Goal: Task Accomplishment & Management: Manage account settings

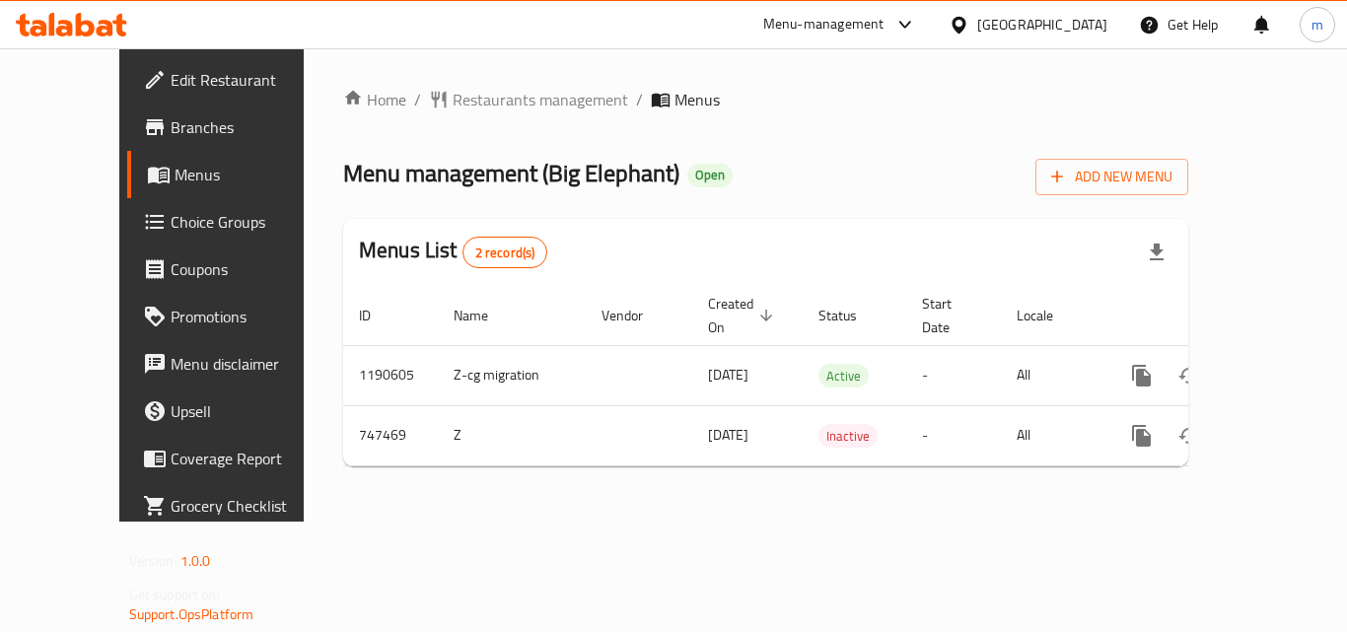
click at [36, 17] on icon at bounding box center [71, 25] width 111 height 24
click at [91, 21] on icon at bounding box center [71, 25] width 111 height 24
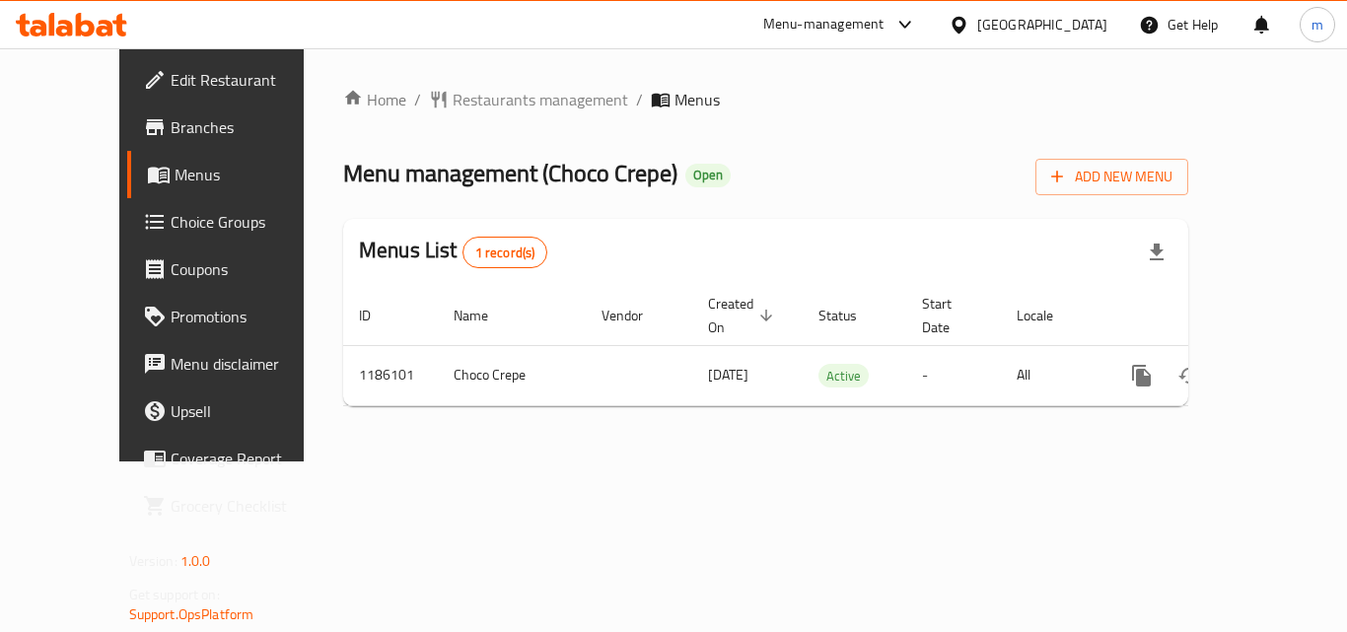
click at [86, 21] on icon at bounding box center [85, 25] width 19 height 24
click at [115, 15] on icon at bounding box center [71, 25] width 111 height 24
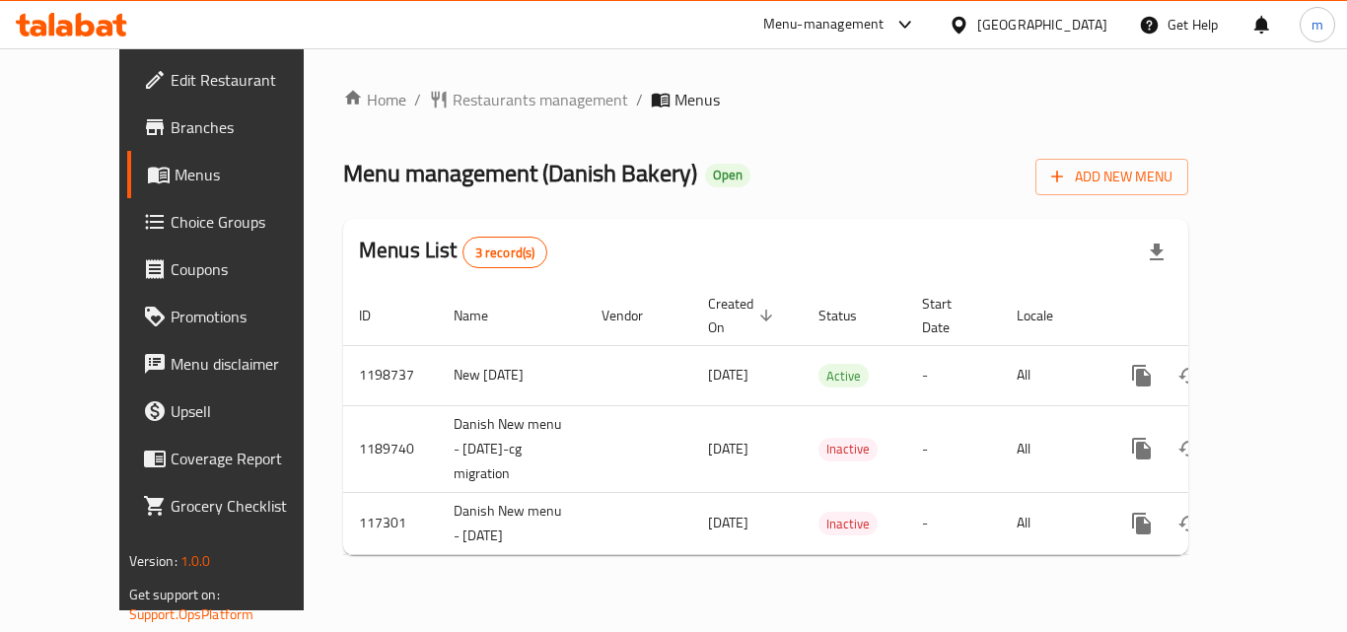
click at [92, 31] on icon at bounding box center [85, 25] width 19 height 24
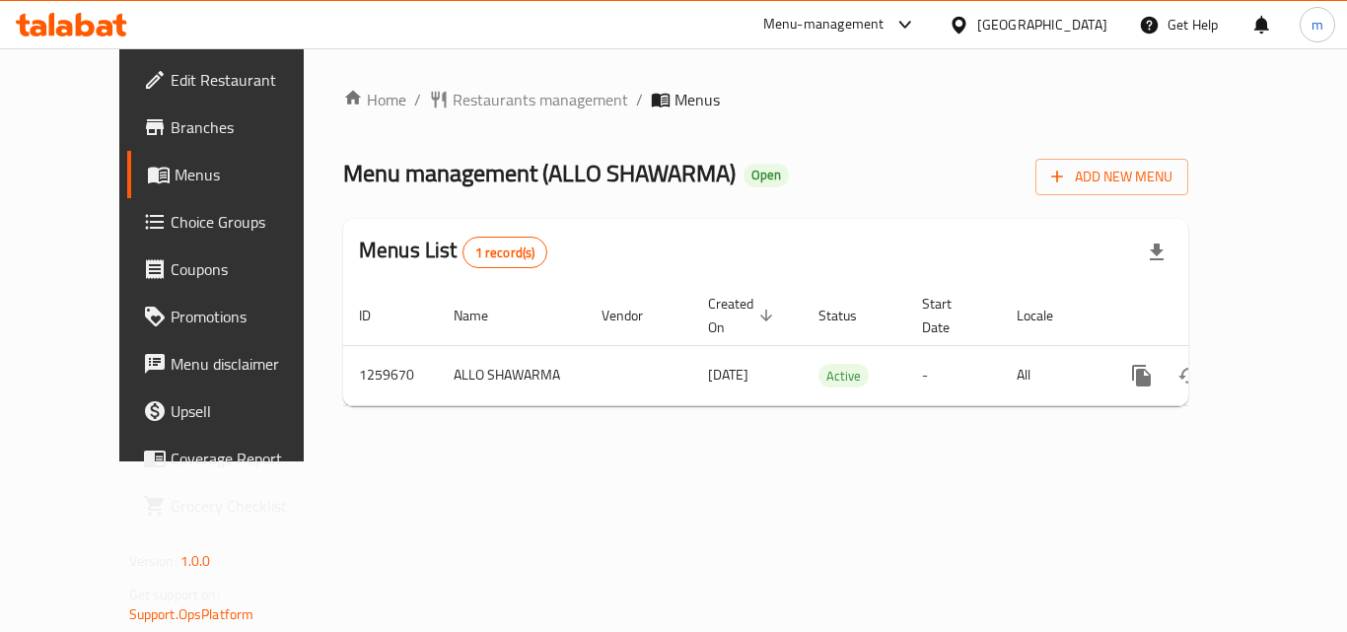
click at [171, 215] on span "Choice Groups" at bounding box center [250, 222] width 158 height 24
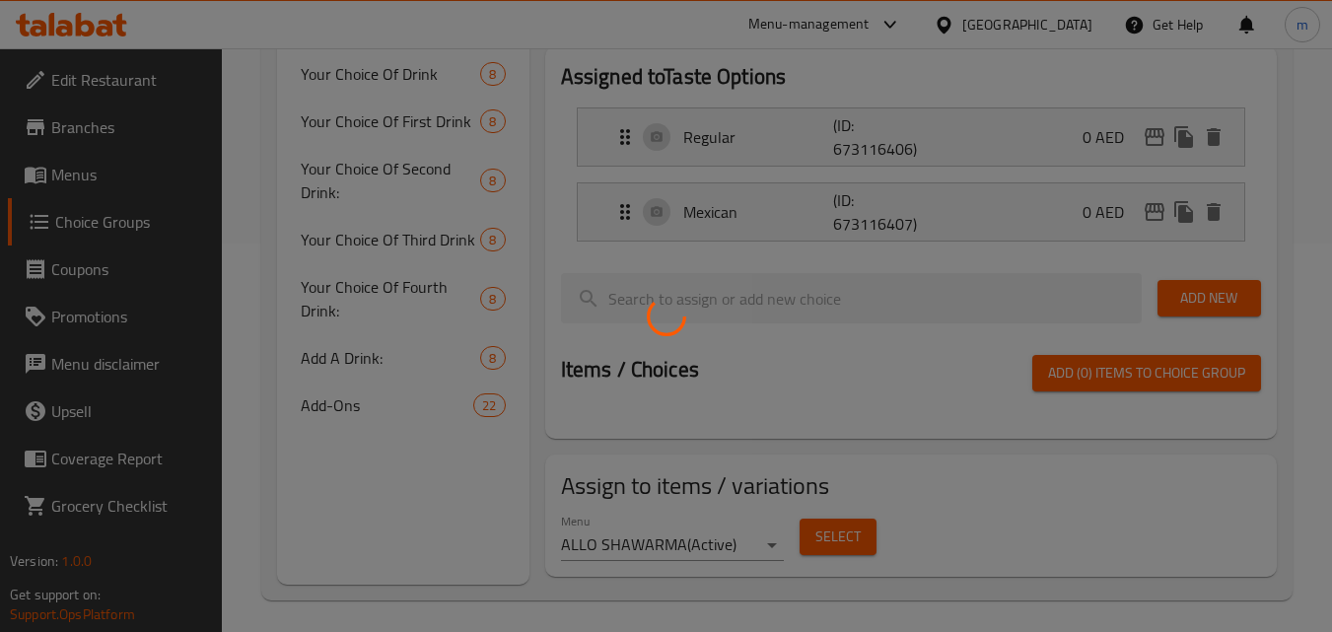
scroll to position [394, 0]
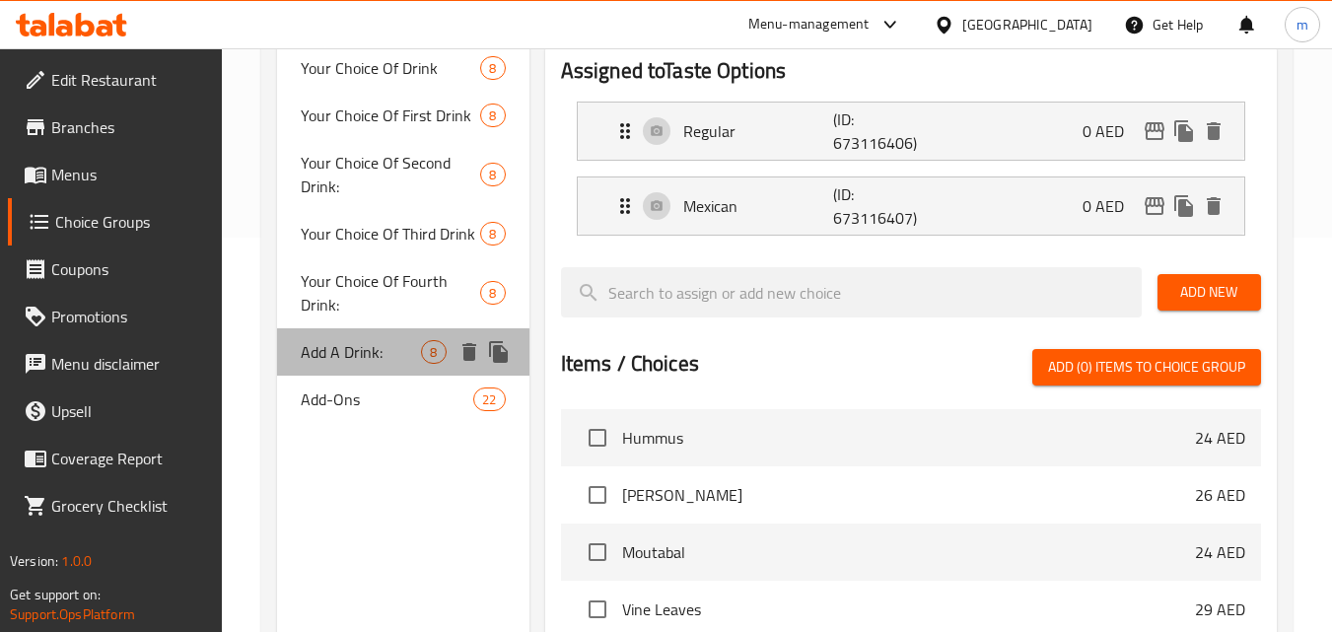
click at [361, 355] on span "Add A Drink:" at bounding box center [361, 352] width 120 height 24
type input "Add A Drink:"
type input "أضف مشروبًا:"
type input "0"
type input "8"
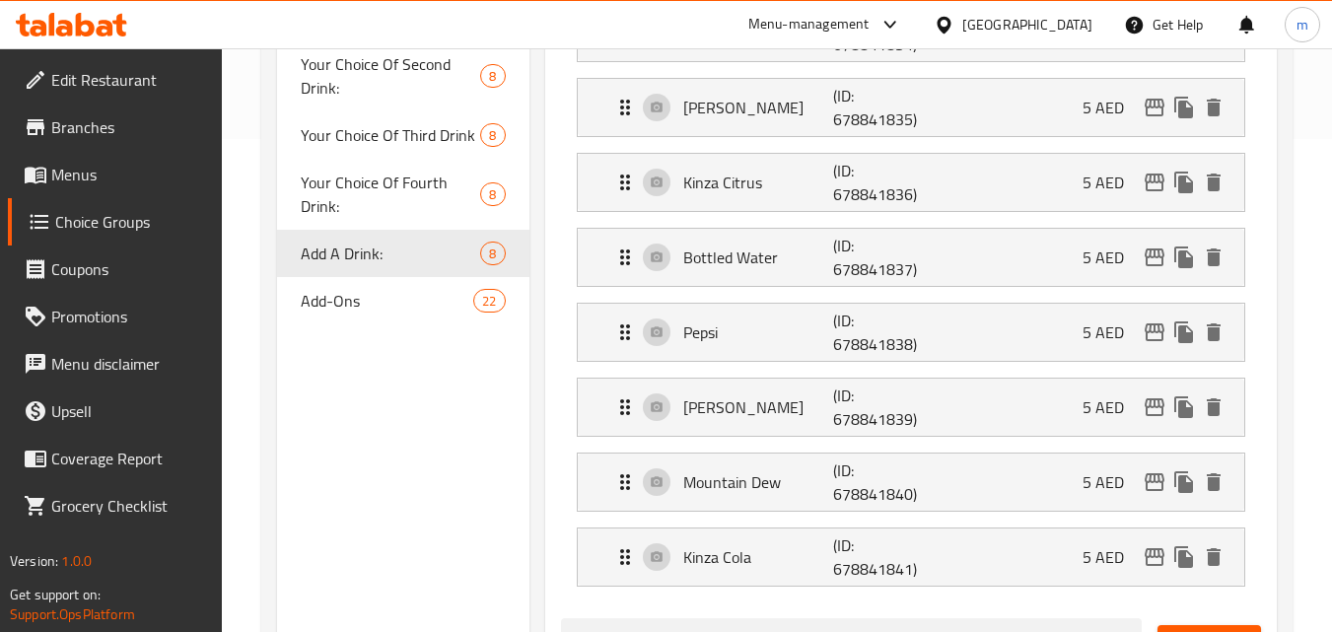
scroll to position [592, 0]
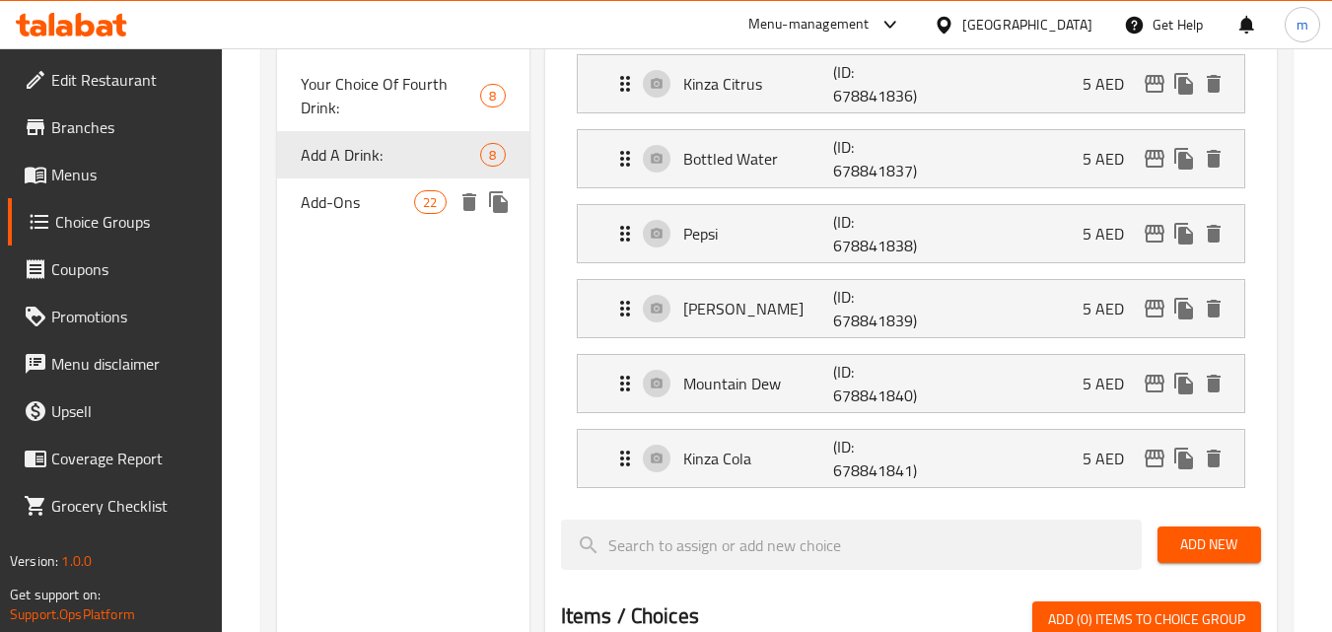
click at [337, 204] on span "Add-Ons" at bounding box center [357, 202] width 113 height 24
type input "Add-Ons"
type input "الإضافات"
type input "22"
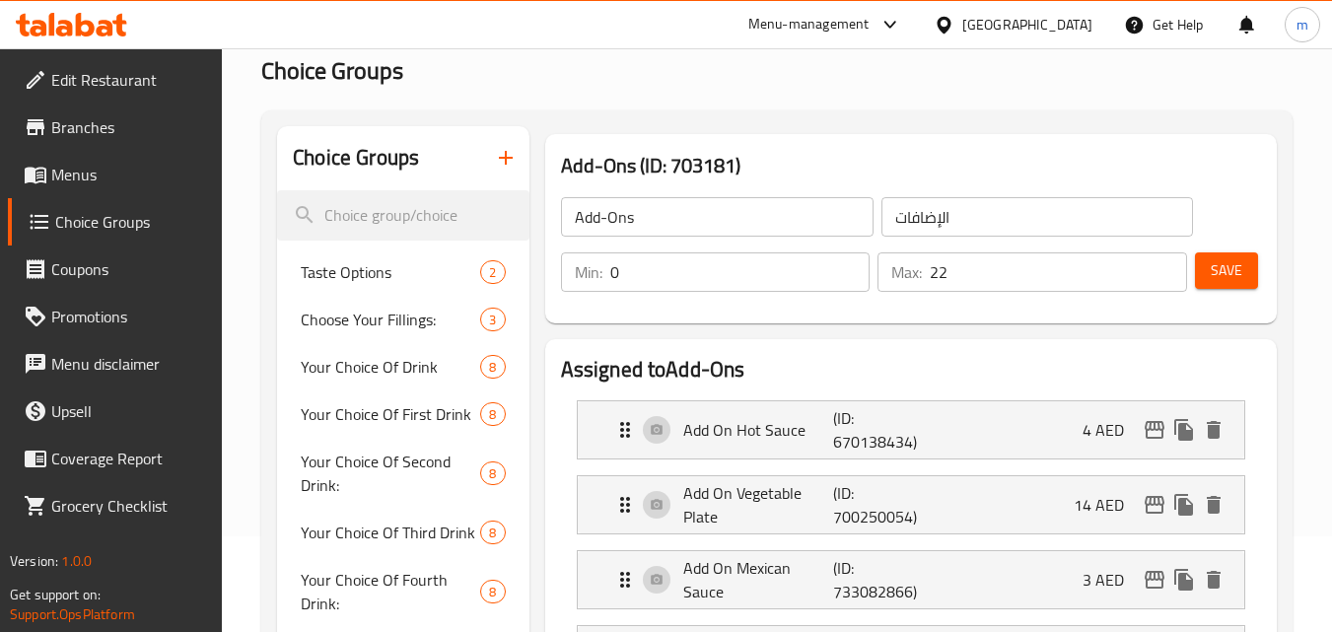
scroll to position [0, 0]
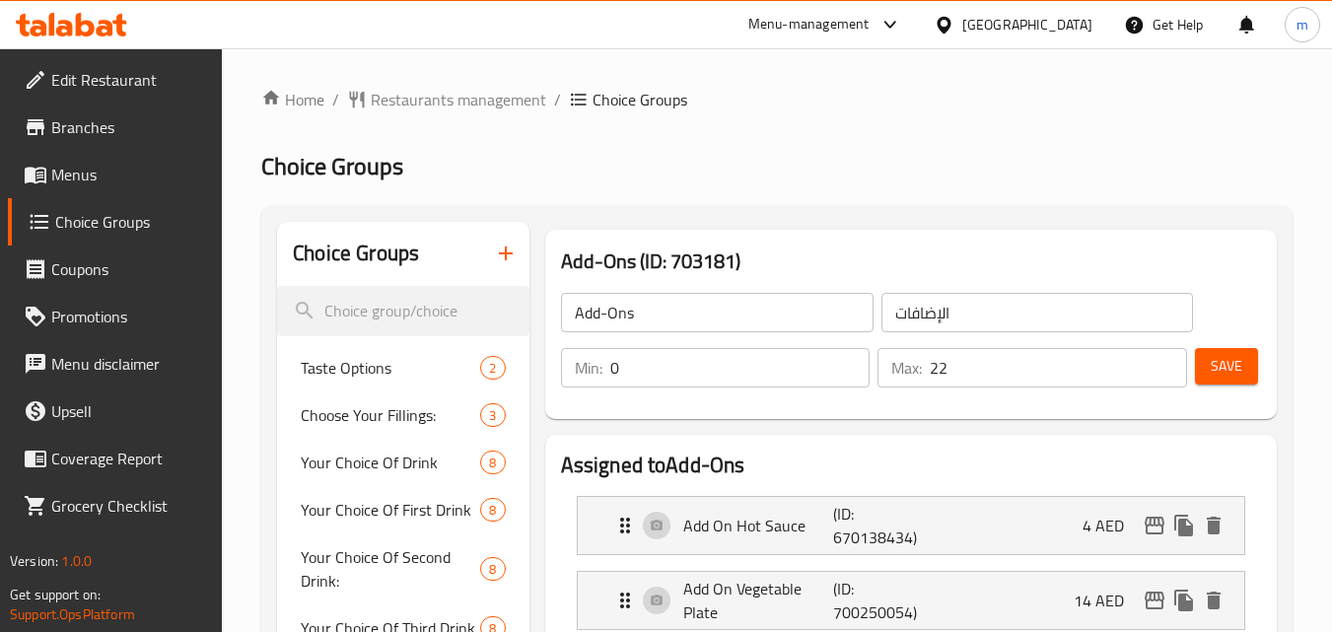
click at [107, 173] on span "Menus" at bounding box center [129, 175] width 156 height 24
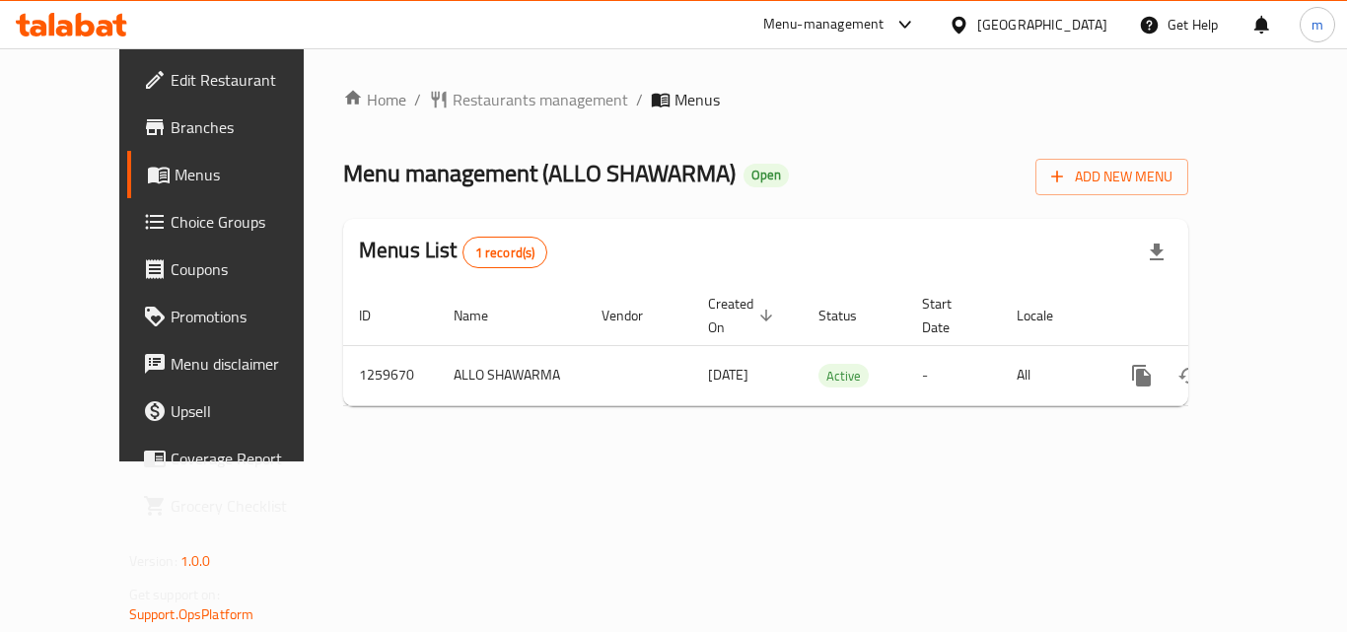
click at [171, 210] on span "Choice Groups" at bounding box center [250, 222] width 158 height 24
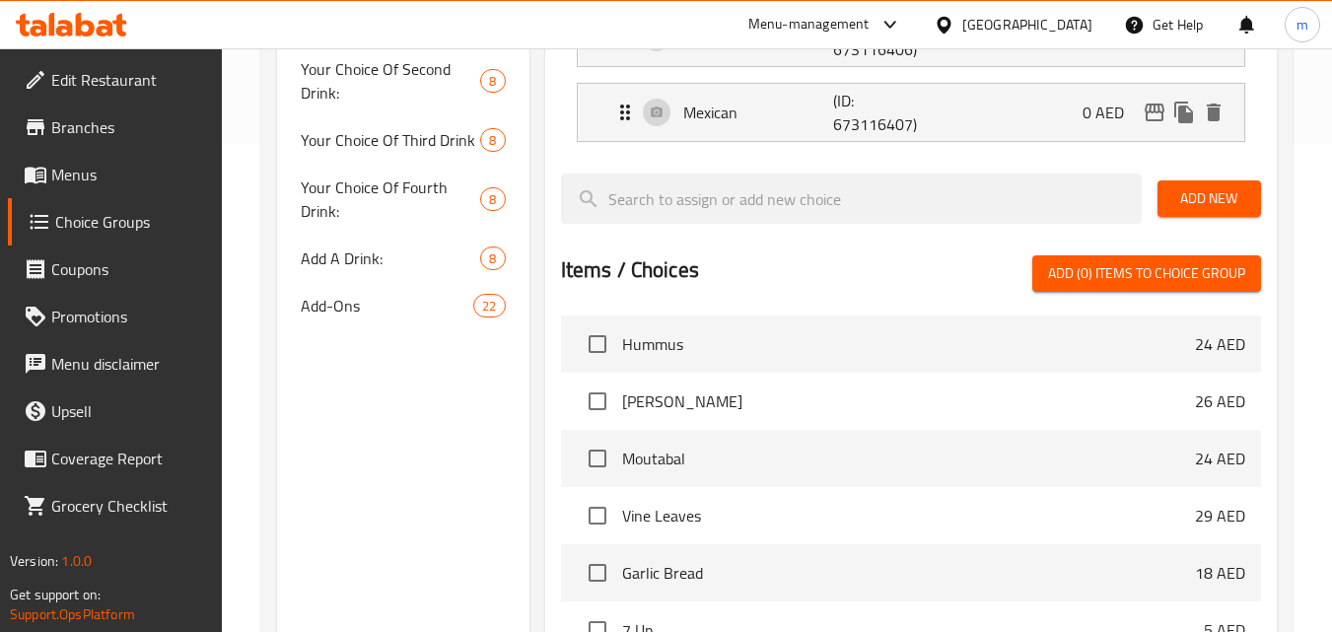
scroll to position [464, 0]
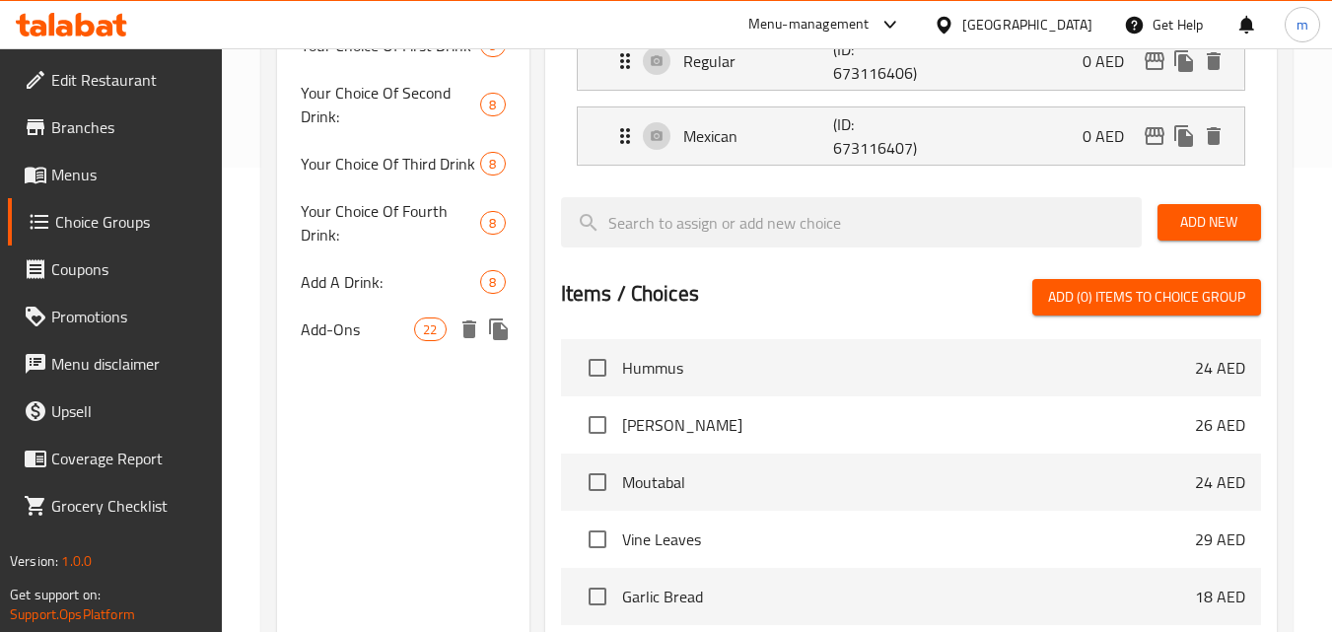
click at [346, 318] on span "Add-Ons" at bounding box center [357, 330] width 113 height 24
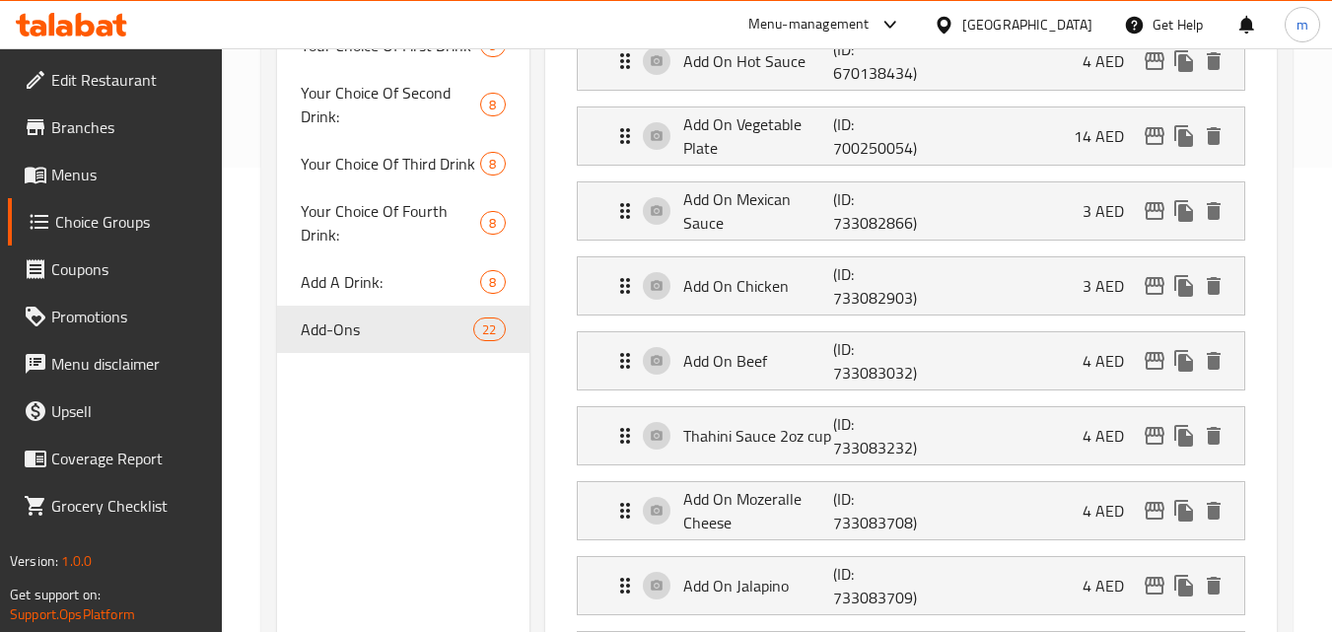
type input "Add-Ons"
type input "الإضافات"
type input "0"
type input "22"
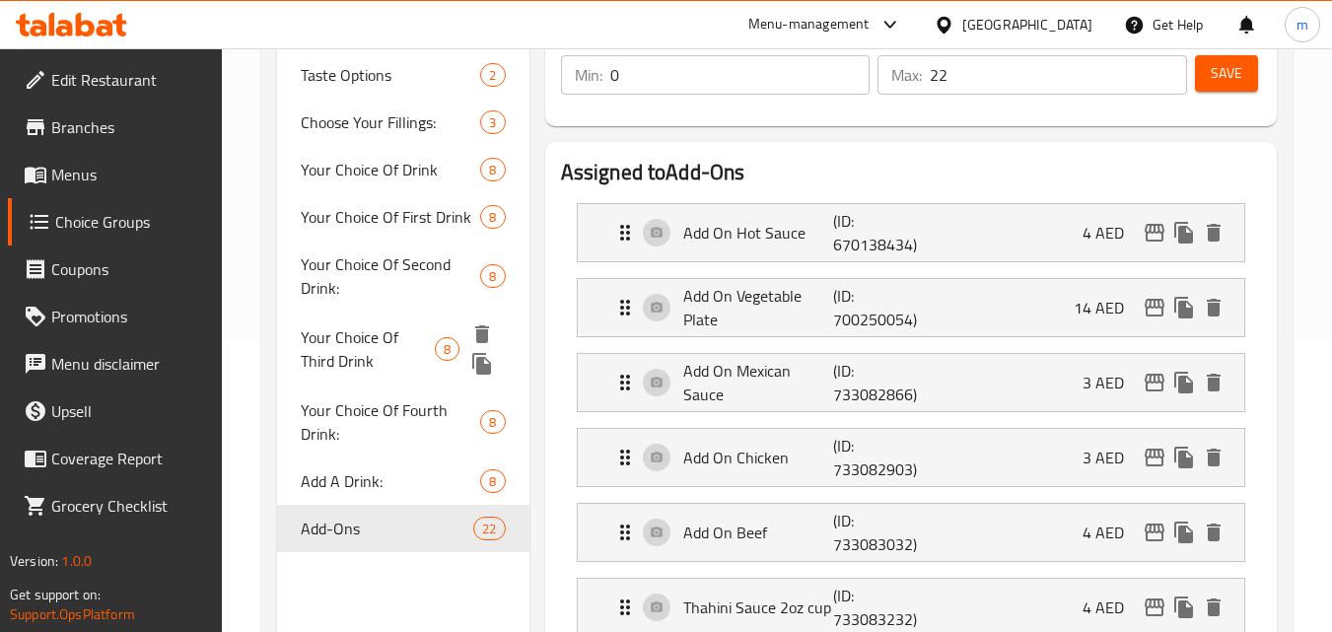
scroll to position [296, 0]
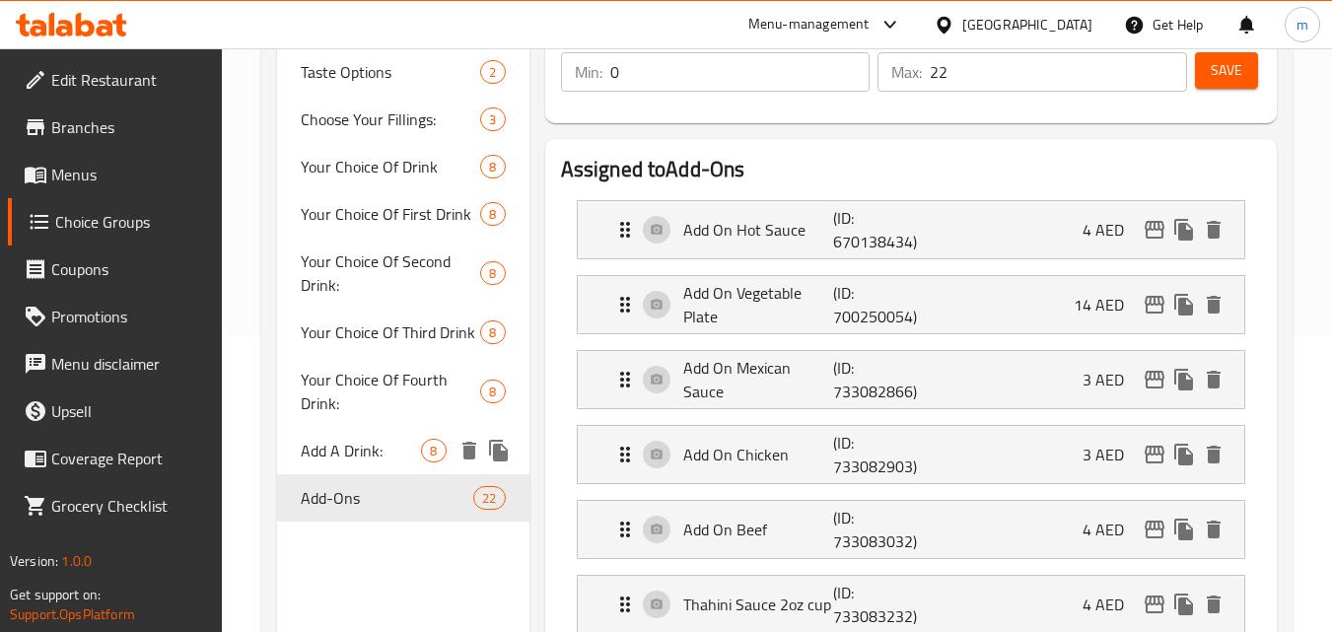
click at [321, 443] on span "Add A Drink:" at bounding box center [361, 451] width 120 height 24
type input "Add A Drink:"
type input "أضف مشروبًا:"
type input "8"
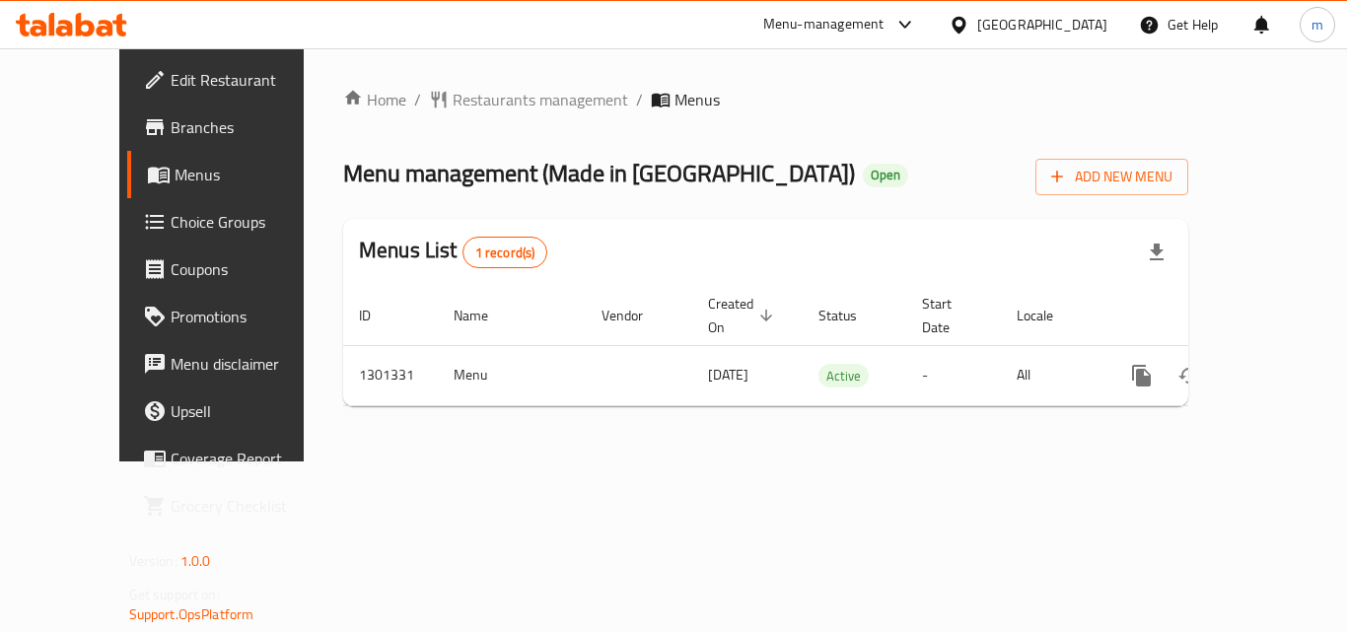
click at [58, 30] on icon at bounding box center [64, 28] width 17 height 17
click at [96, 24] on icon at bounding box center [71, 25] width 111 height 24
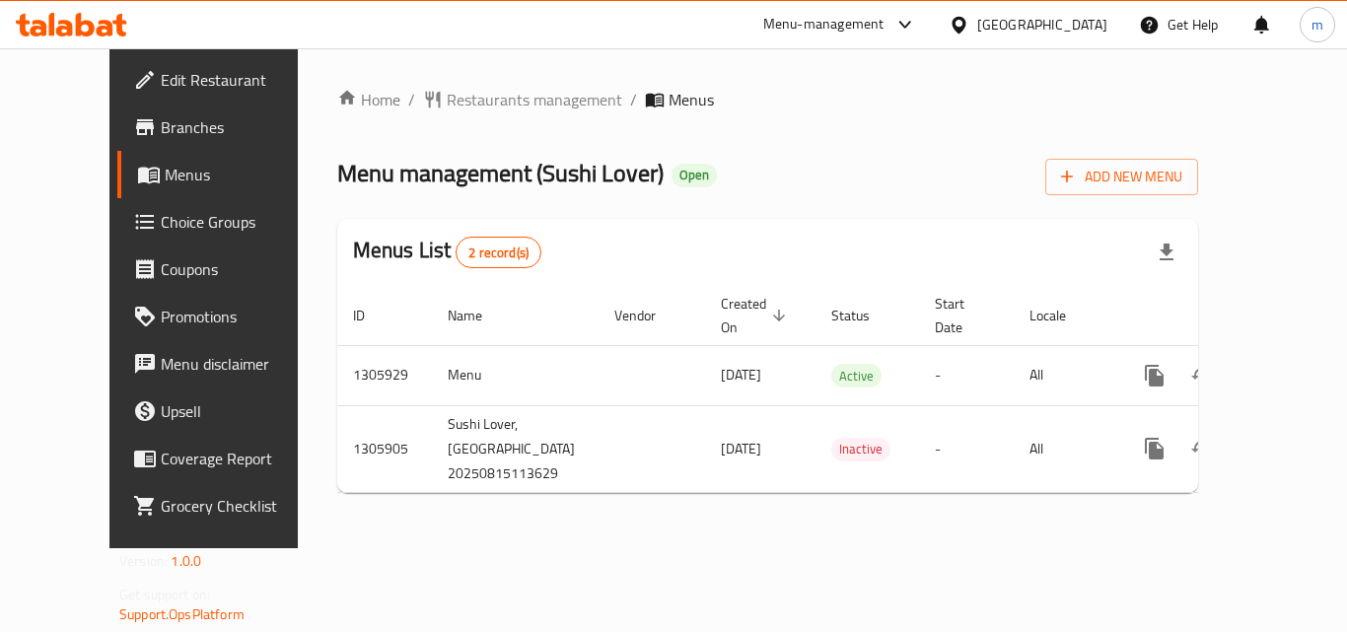
click at [63, 29] on icon at bounding box center [64, 28] width 17 height 17
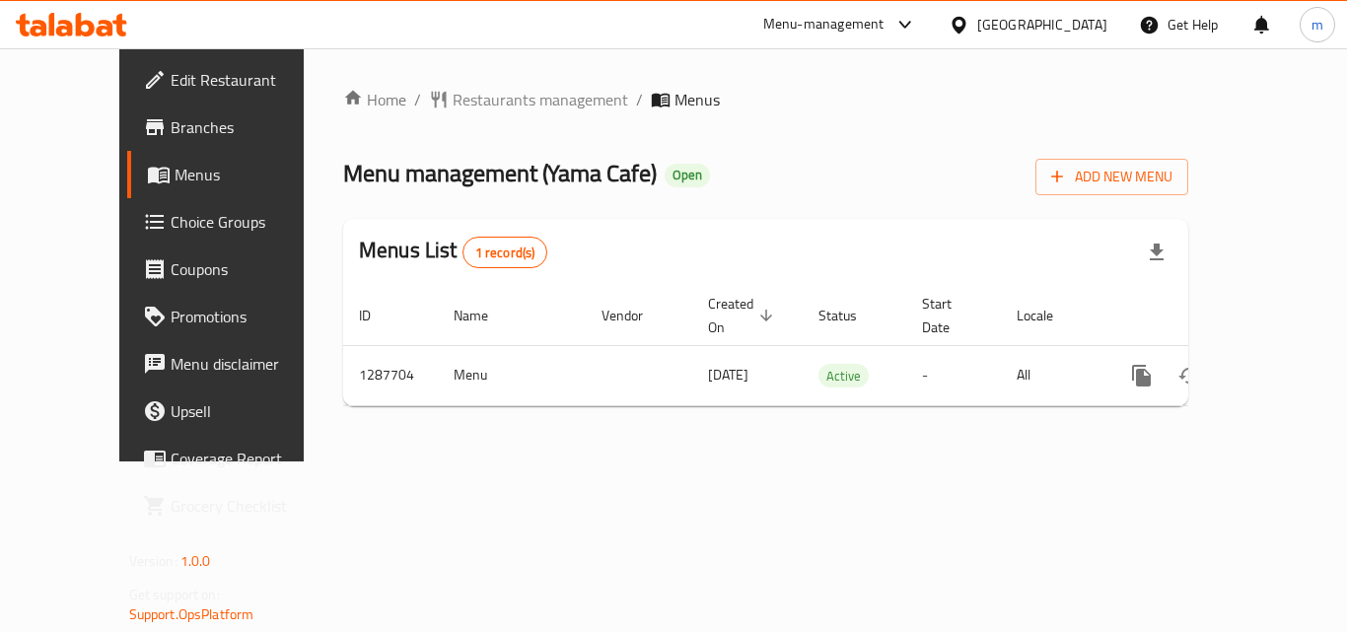
click at [55, 21] on icon at bounding box center [71, 25] width 111 height 24
click at [112, 26] on icon at bounding box center [105, 28] width 17 height 17
